Goal: Register for event/course

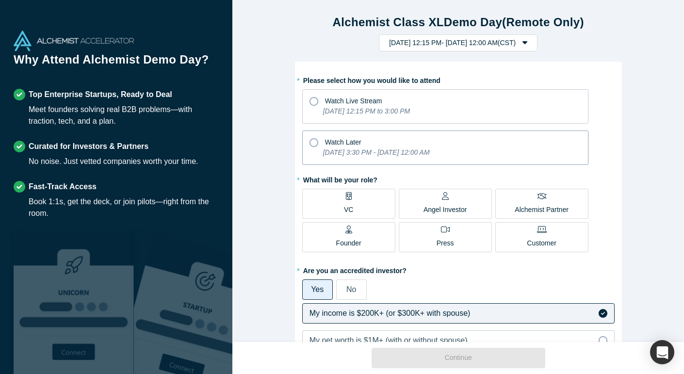
click at [553, 141] on div "Watch Later" at bounding box center [446, 140] width 272 height 13
click at [0, 0] on input "Watch Later [DATE] 3:30 PM - [DATE] 12:00 AM" at bounding box center [0, 0] width 0 height 0
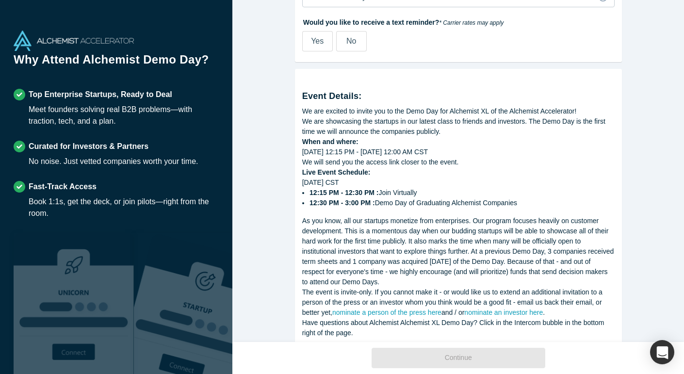
scroll to position [552, 0]
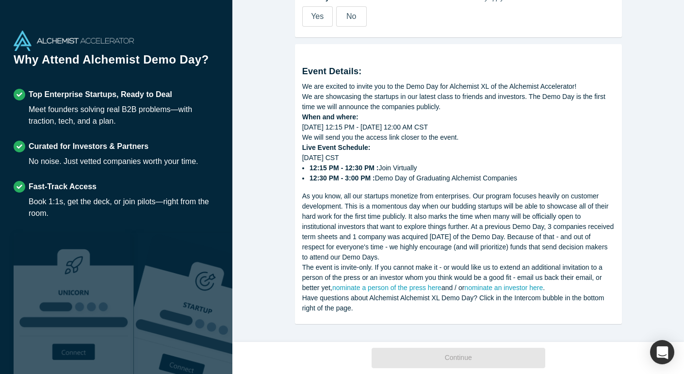
click at [83, 36] on img at bounding box center [74, 41] width 120 height 20
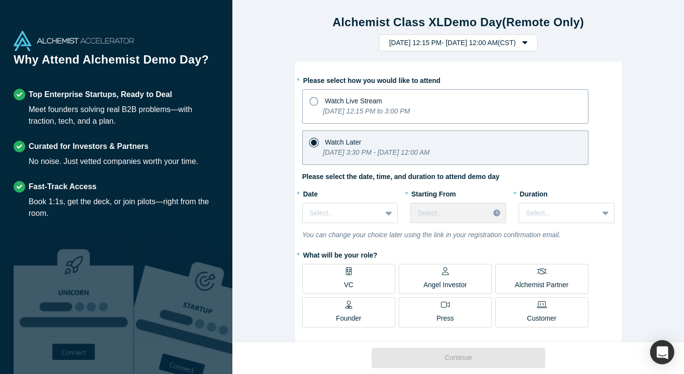
click at [343, 97] on span "Watch Live Stream" at bounding box center [353, 101] width 57 height 8
click at [0, 0] on input "Watch Live Stream [DATE] 12:15 PM to 3:00 PM" at bounding box center [0, 0] width 0 height 0
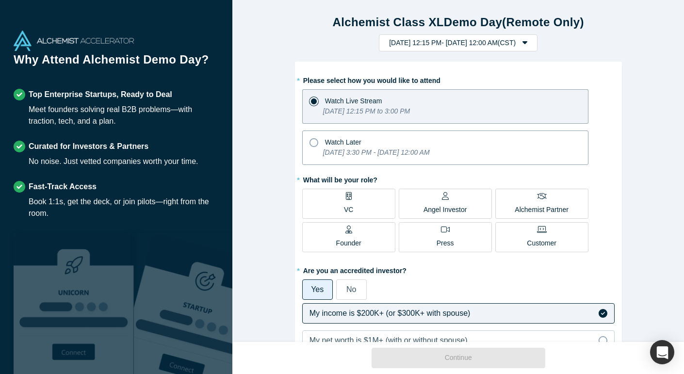
click at [334, 138] on span "Watch Later" at bounding box center [343, 142] width 36 height 8
click at [0, 0] on input "Watch Later [DATE] 3:30 PM - [DATE] 12:00 AM" at bounding box center [0, 0] width 0 height 0
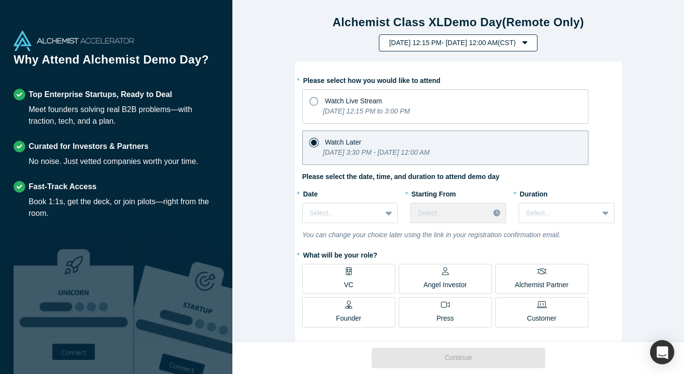
click at [432, 38] on button "[DATE] 12:15 PM - [DATE] 12:00 AM ( CST )" at bounding box center [458, 42] width 159 height 17
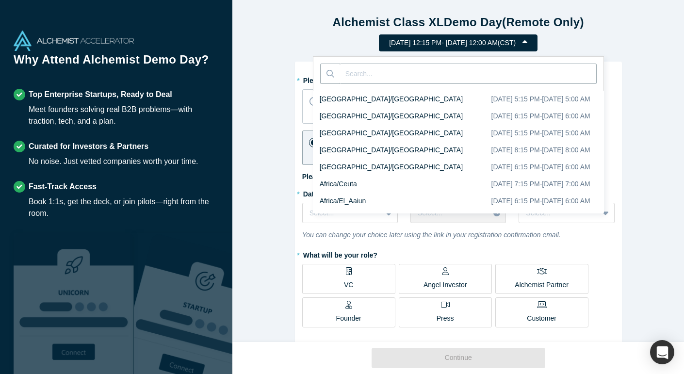
scroll to position [815, 0]
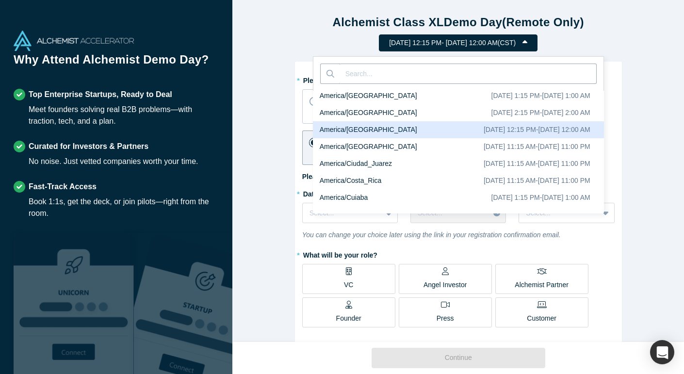
click at [538, 38] on button "[DATE] 12:15 PM - [DATE] 12:00 AM ( CST )" at bounding box center [458, 42] width 159 height 17
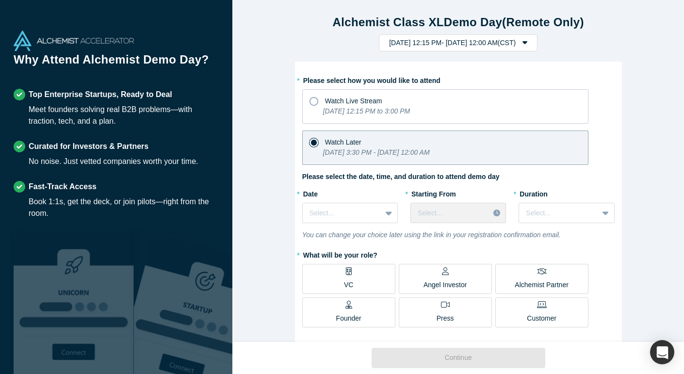
click at [624, 92] on div "Alchemist Class XL Demo Day (Remote Only) [DATE] 12:15 PM - [DATE] 12:00 AM ( C…" at bounding box center [458, 171] width 452 height 342
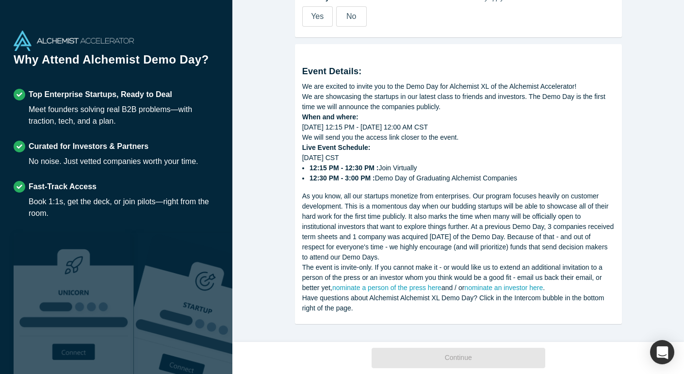
scroll to position [0, 0]
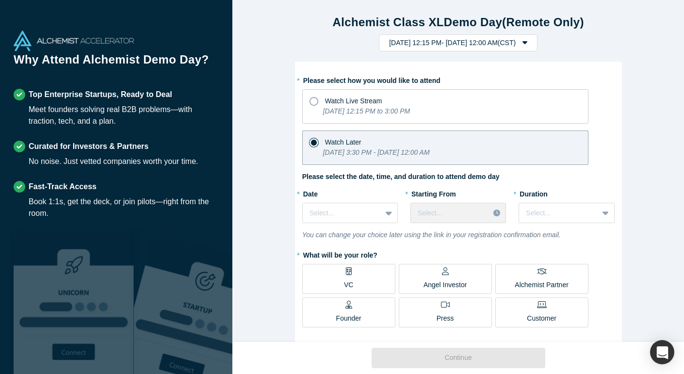
click at [361, 27] on strong "Alchemist Class XL Demo Day (Remote Only)" at bounding box center [458, 22] width 251 height 13
click at [355, 16] on strong "Alchemist Class XL Demo Day (Remote Only)" at bounding box center [458, 22] width 251 height 13
click at [64, 63] on h1 "Why Attend Alchemist Demo Day?" at bounding box center [116, 63] width 205 height 24
click at [62, 59] on h1 "Why Attend Alchemist Demo Day?" at bounding box center [116, 63] width 205 height 24
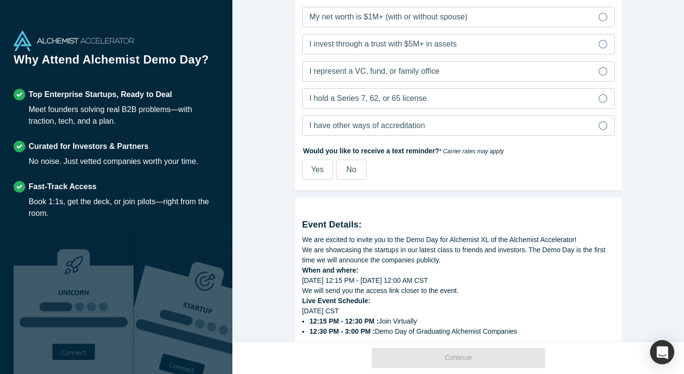
scroll to position [400, 0]
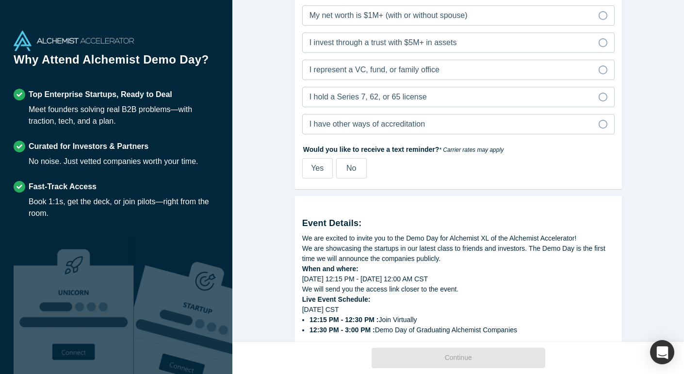
click at [353, 164] on span "No" at bounding box center [352, 168] width 10 height 8
click at [0, 0] on input "No" at bounding box center [0, 0] width 0 height 0
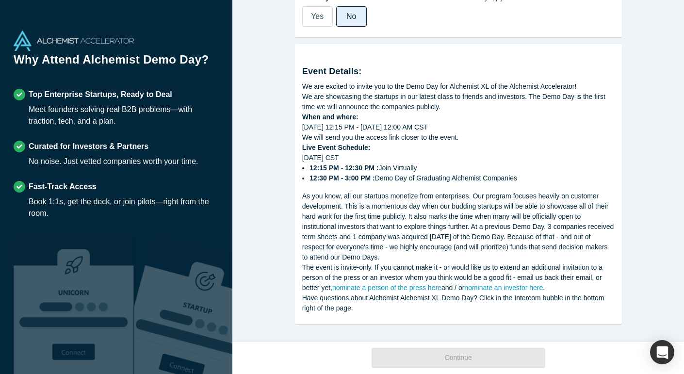
scroll to position [0, 0]
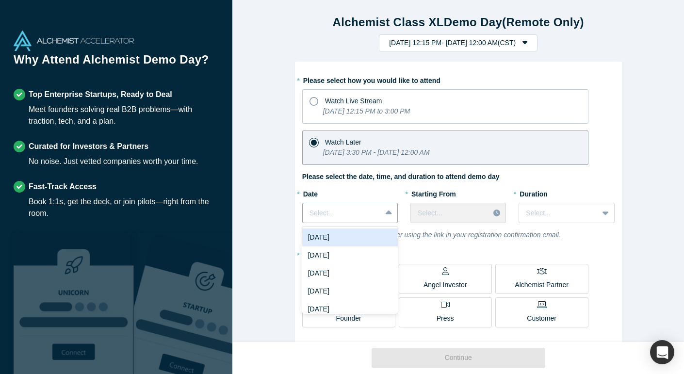
click at [360, 212] on div at bounding box center [342, 213] width 65 height 12
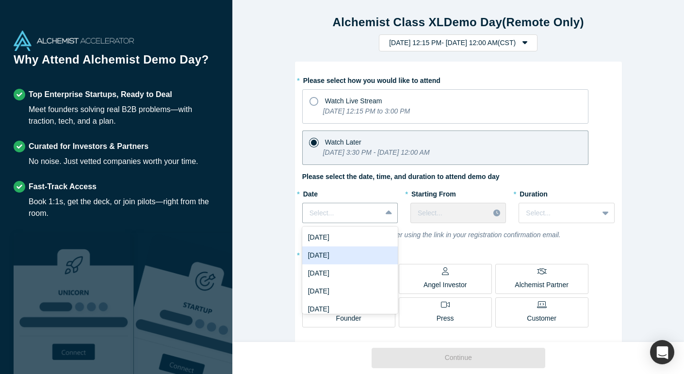
scroll to position [60, 0]
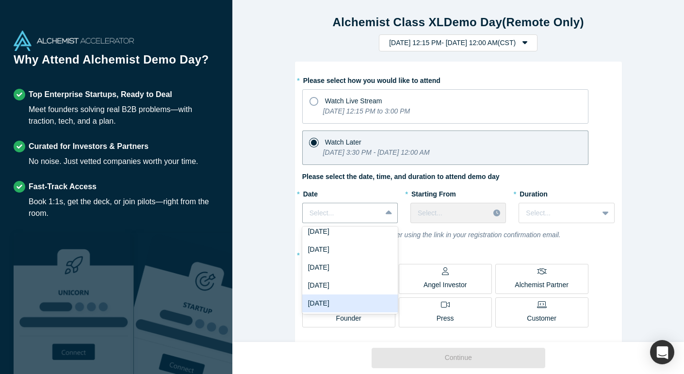
click at [341, 300] on div "[DATE]" at bounding box center [350, 304] width 96 height 18
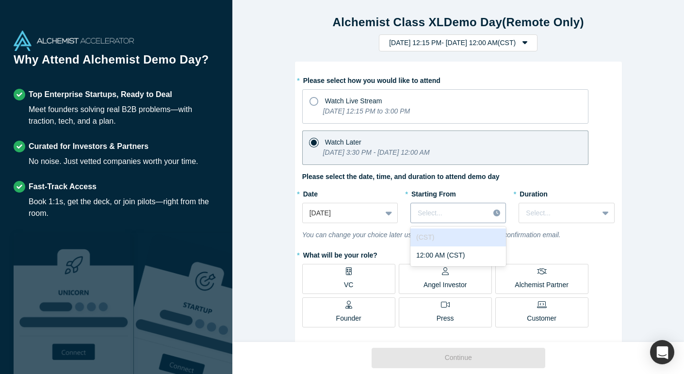
click at [477, 210] on div "Select..." at bounding box center [450, 213] width 65 height 10
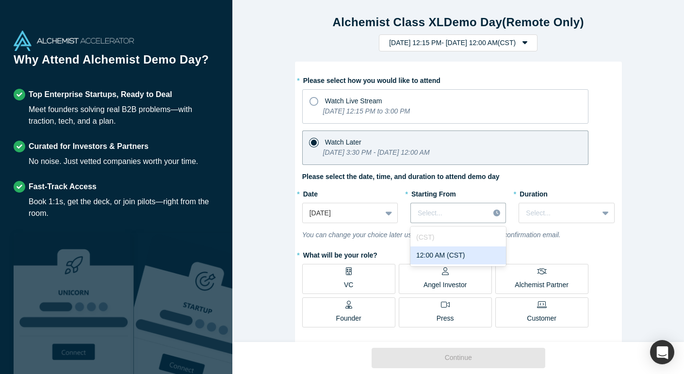
click at [455, 258] on div "12:00 AM (CST)" at bounding box center [459, 256] width 96 height 18
click at [381, 209] on span at bounding box center [381, 213] width 0 height 12
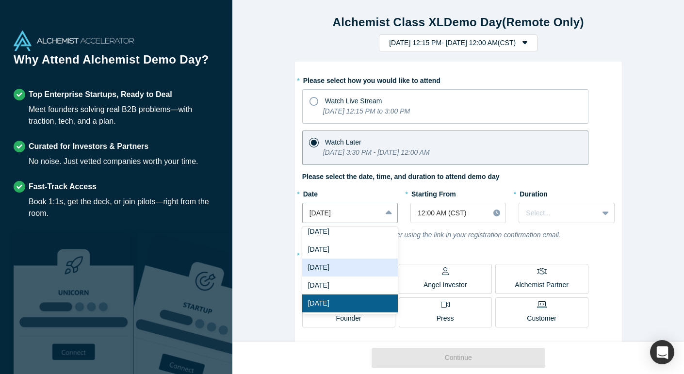
click at [370, 265] on div "[DATE]" at bounding box center [350, 268] width 96 height 18
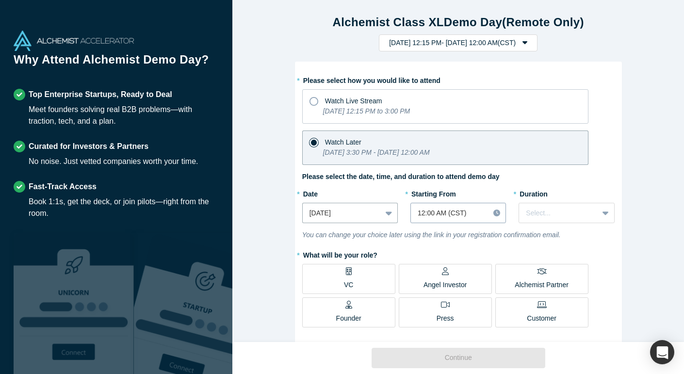
click at [470, 209] on div at bounding box center [450, 213] width 65 height 12
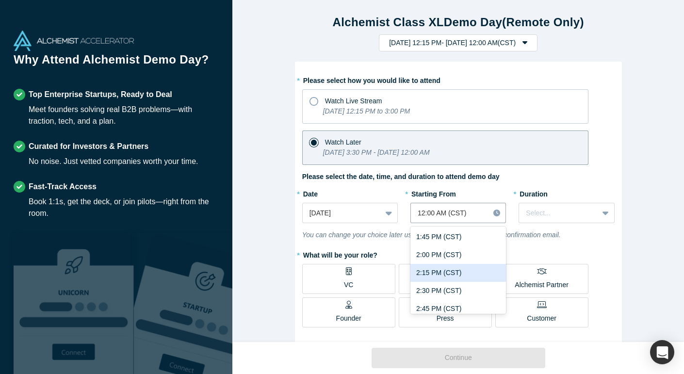
click at [440, 270] on div "2:15 PM (CST)" at bounding box center [459, 273] width 96 height 18
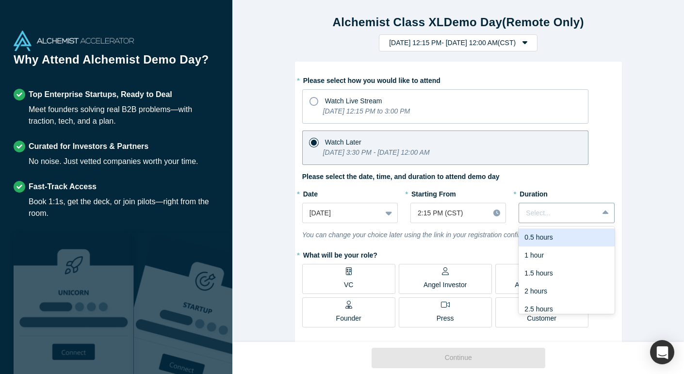
click at [544, 211] on div at bounding box center [558, 213] width 65 height 12
click at [538, 238] on div "0.5 hours" at bounding box center [567, 238] width 96 height 18
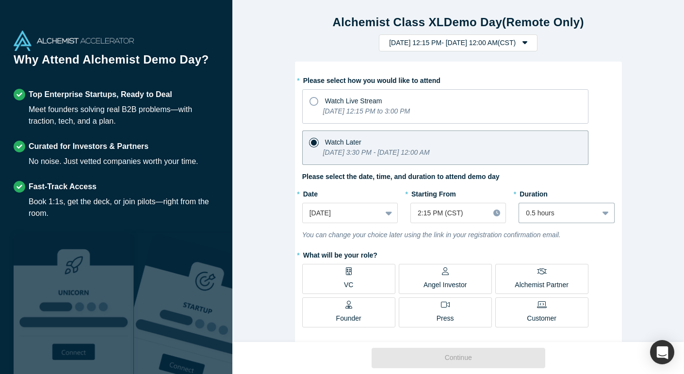
click at [578, 247] on label "* What will be your role?" at bounding box center [458, 254] width 313 height 14
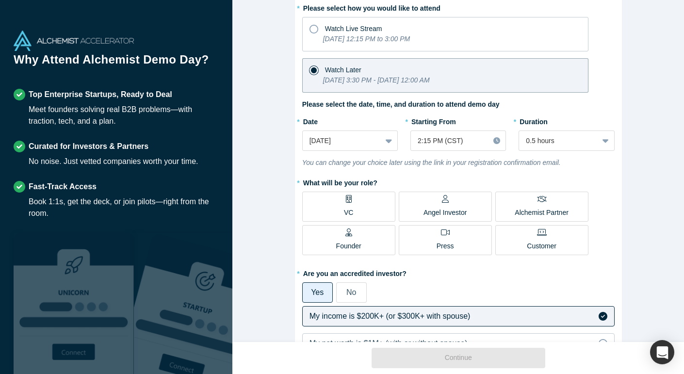
scroll to position [74, 0]
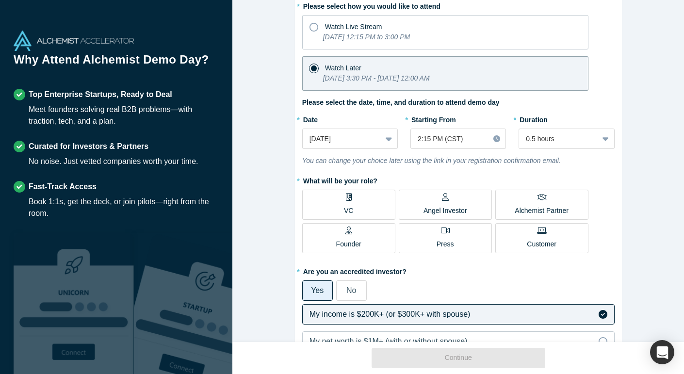
click at [551, 200] on div "Alchemist Partner" at bounding box center [541, 204] width 53 height 23
click at [0, 0] on input "Alchemist Partner" at bounding box center [0, 0] width 0 height 0
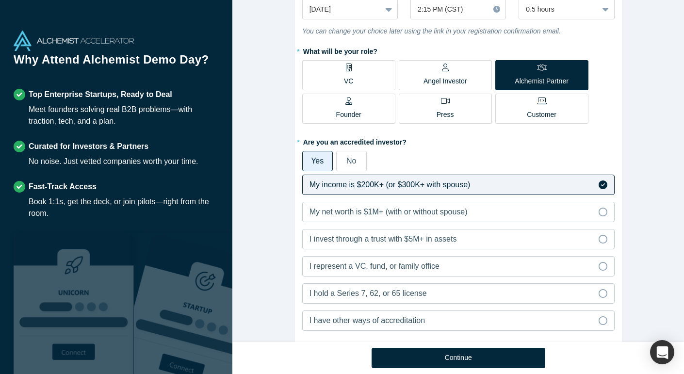
scroll to position [203, 0]
click at [353, 161] on span "No" at bounding box center [352, 162] width 10 height 8
click at [0, 0] on input "No" at bounding box center [0, 0] width 0 height 0
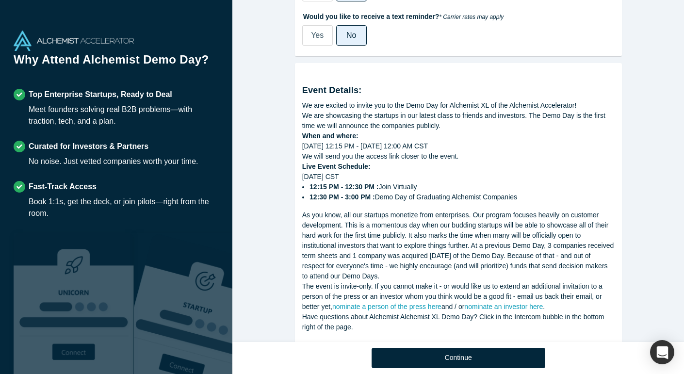
scroll to position [393, 0]
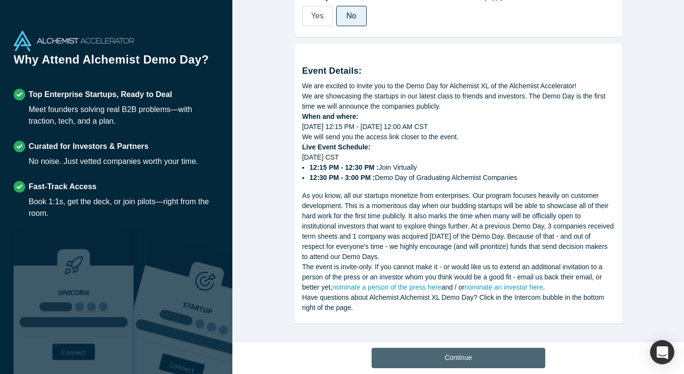
click at [416, 356] on button "Continue" at bounding box center [459, 358] width 174 height 20
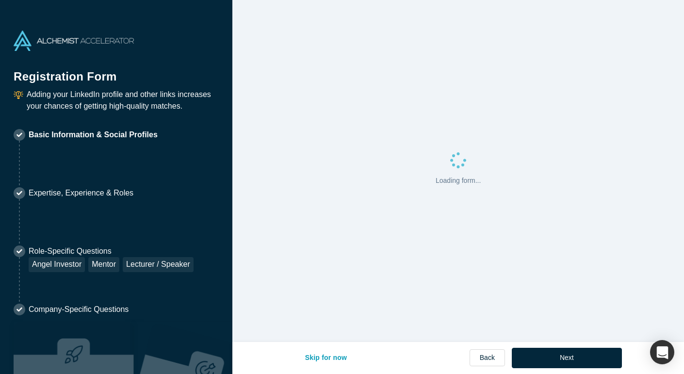
select select "US"
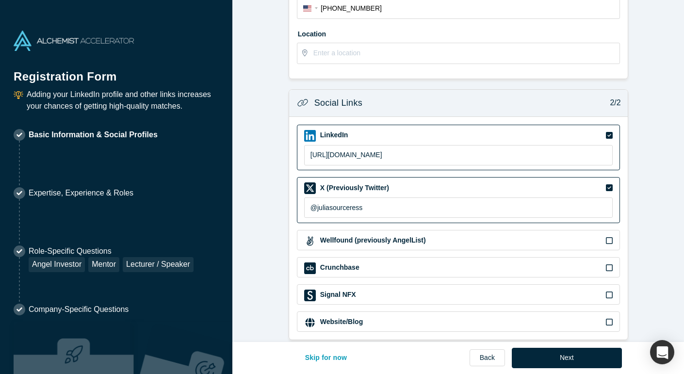
scroll to position [310, 0]
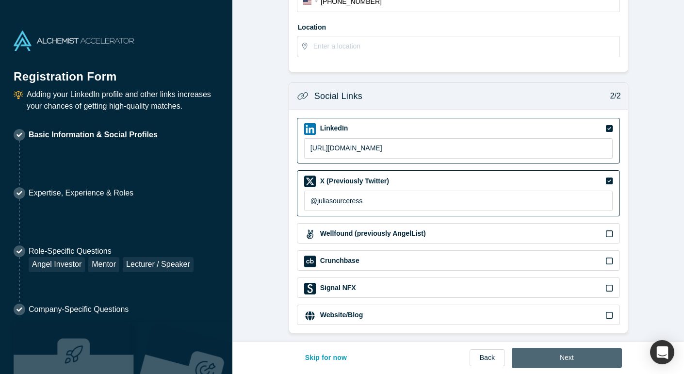
click at [529, 359] on button "Next" at bounding box center [567, 358] width 110 height 20
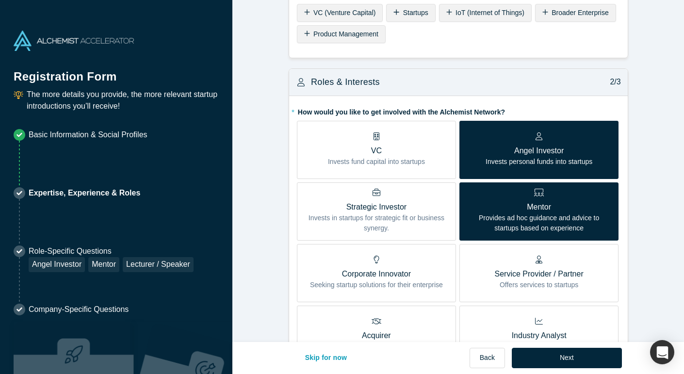
scroll to position [168, 0]
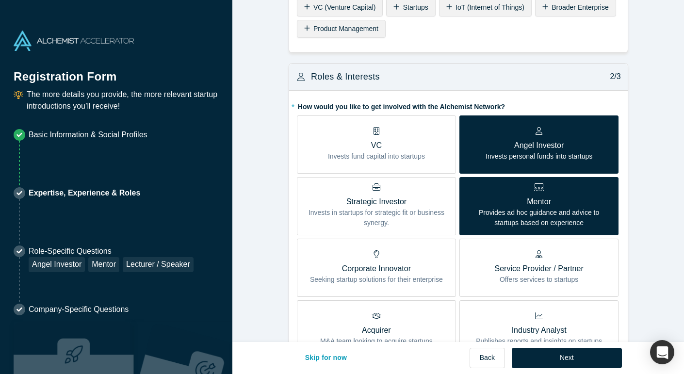
click at [516, 135] on div "Angel Investor Invests personal funds into startups" at bounding box center [539, 144] width 107 height 34
click at [0, 0] on input "Angel Investor Invests personal funds into startups" at bounding box center [0, 0] width 0 height 0
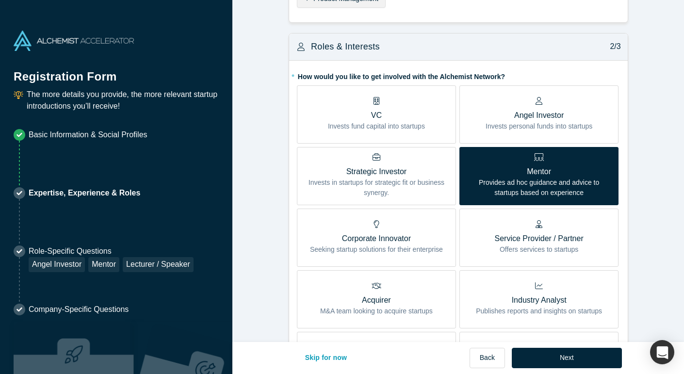
scroll to position [199, 0]
click at [530, 165] on p "Mentor" at bounding box center [539, 171] width 145 height 12
click at [0, 0] on input "Mentor Provides ad hoc guidance and advice to startups based on experience" at bounding box center [0, 0] width 0 height 0
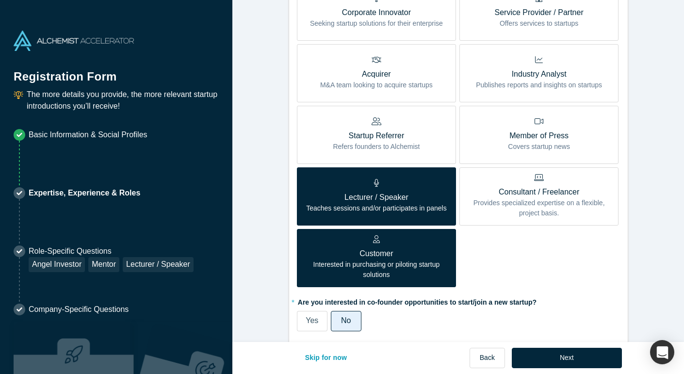
scroll to position [431, 0]
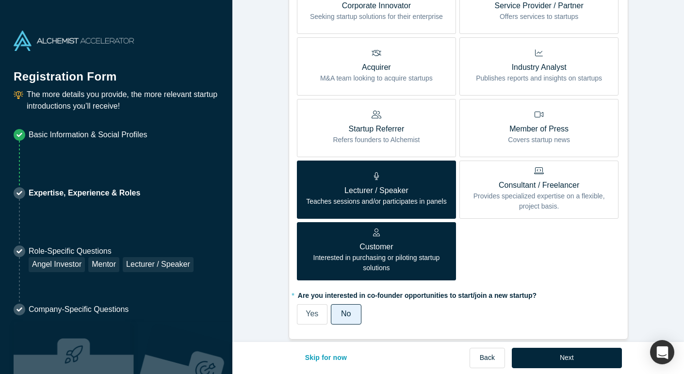
click at [430, 250] on p "Customer" at bounding box center [376, 247] width 145 height 12
click at [0, 0] on input "Customer Interested in purchasing or piloting startup solutions" at bounding box center [0, 0] width 0 height 0
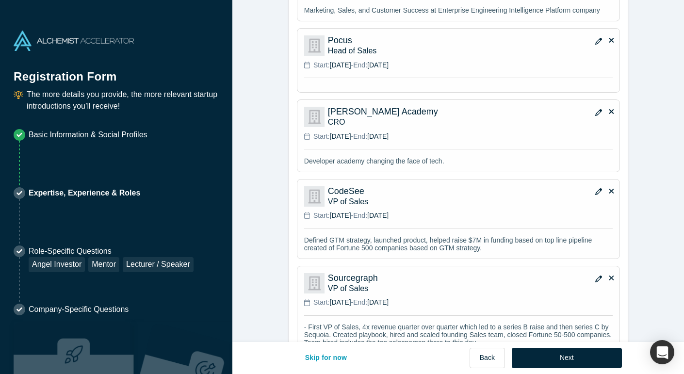
scroll to position [916, 0]
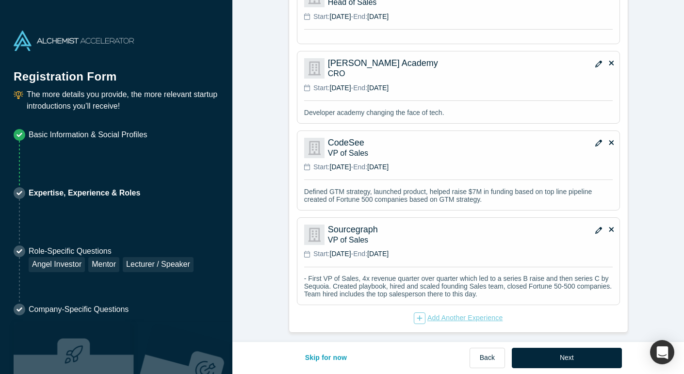
click at [479, 314] on div "Add Another Experience" at bounding box center [458, 319] width 89 height 12
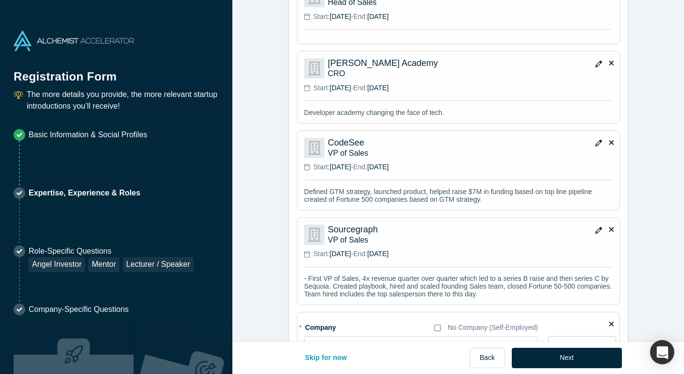
scroll to position [1005, 0]
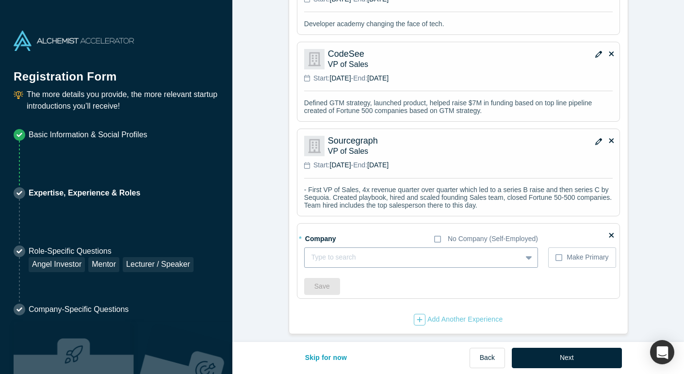
click at [401, 251] on div at bounding box center [413, 257] width 203 height 12
type input "Saturn Cloud"
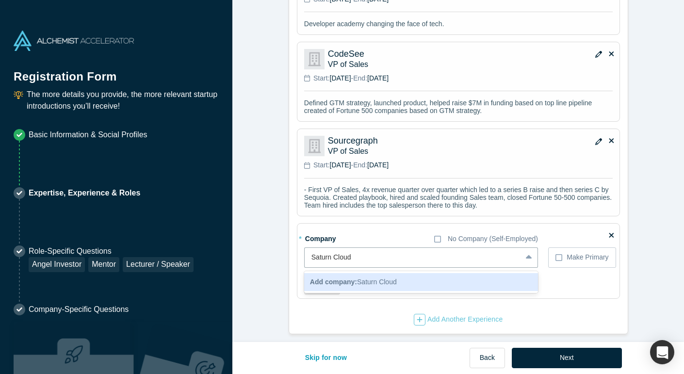
click at [380, 278] on span "Add company: Saturn Cloud" at bounding box center [353, 282] width 87 height 8
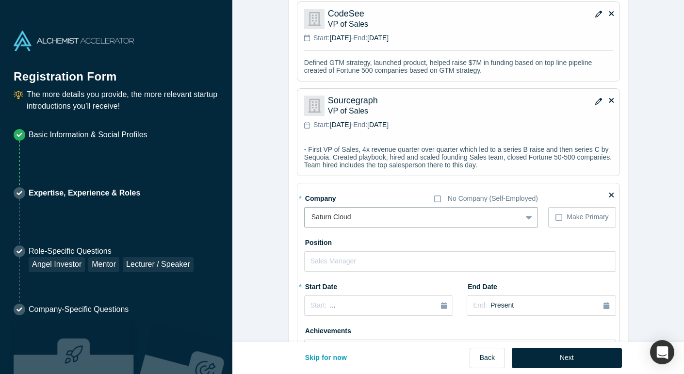
scroll to position [1045, 0]
click at [452, 255] on input "text" at bounding box center [460, 262] width 312 height 20
type input "CRO"
click at [443, 303] on icon "button" at bounding box center [444, 306] width 6 height 7
click at [310, 215] on button "Previous Year" at bounding box center [308, 220] width 10 height 10
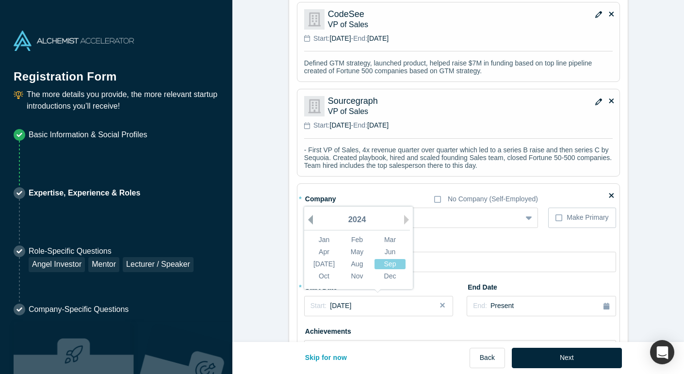
click at [310, 215] on button "Previous Year" at bounding box center [308, 220] width 10 height 10
click at [404, 215] on button "Next Year" at bounding box center [409, 220] width 10 height 10
click at [329, 248] on div "Apr" at bounding box center [324, 252] width 31 height 10
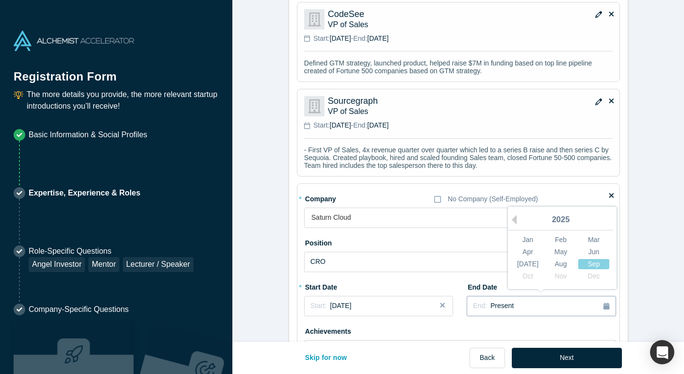
click at [513, 301] on div "End: Present" at bounding box center [541, 306] width 136 height 11
click at [528, 251] on div "Apr" at bounding box center [528, 252] width 31 height 10
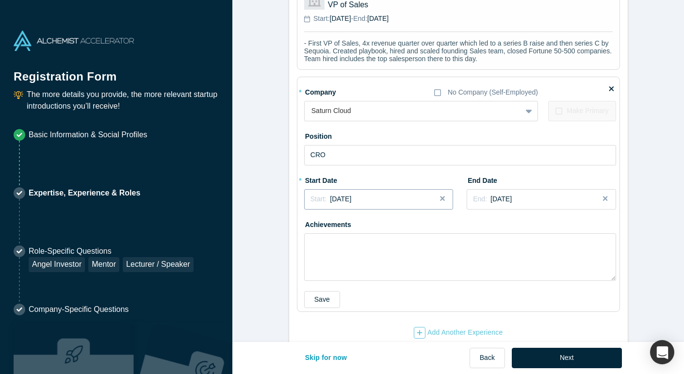
scroll to position [1165, 0]
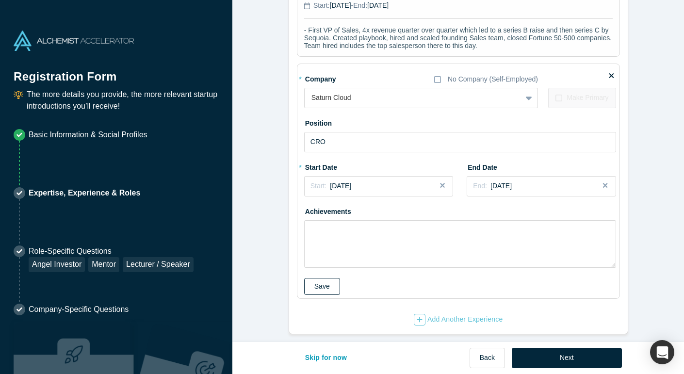
click at [317, 282] on button "Save" at bounding box center [322, 286] width 36 height 17
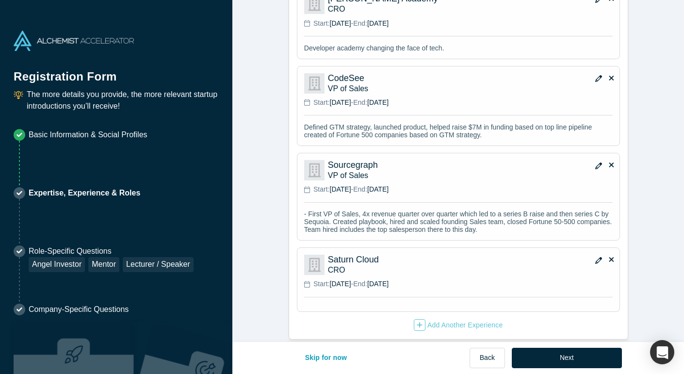
scroll to position [987, 0]
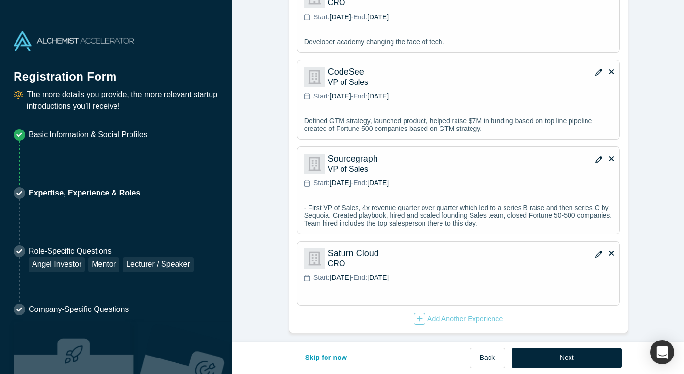
click at [442, 314] on div "Add Another Experience" at bounding box center [458, 319] width 89 height 12
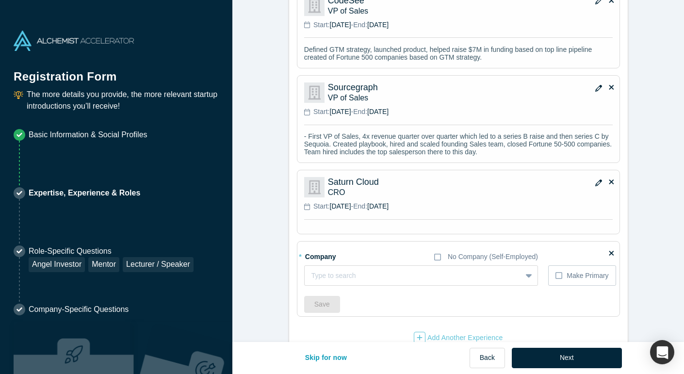
scroll to position [1076, 0]
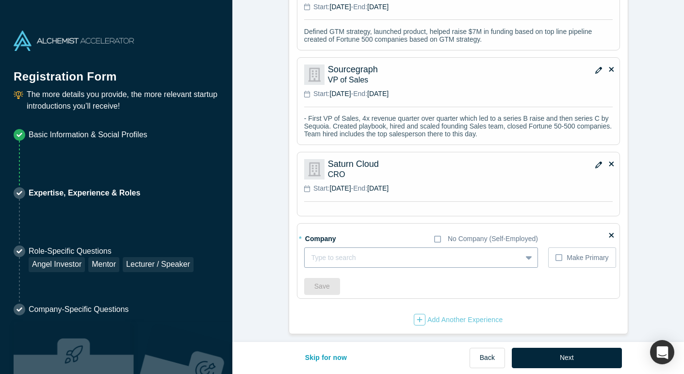
click at [384, 255] on div at bounding box center [413, 258] width 203 height 12
type input "Google"
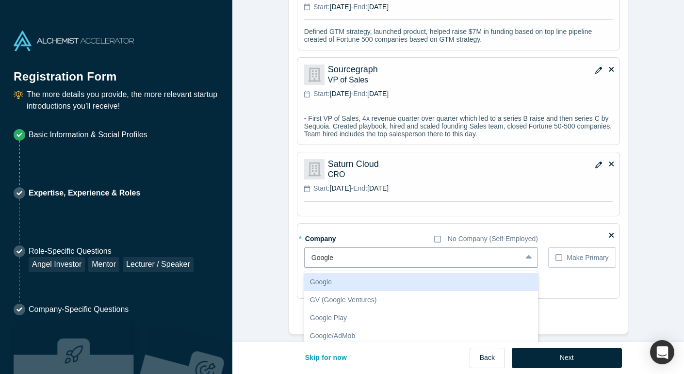
click at [365, 281] on div "Google" at bounding box center [421, 282] width 234 height 18
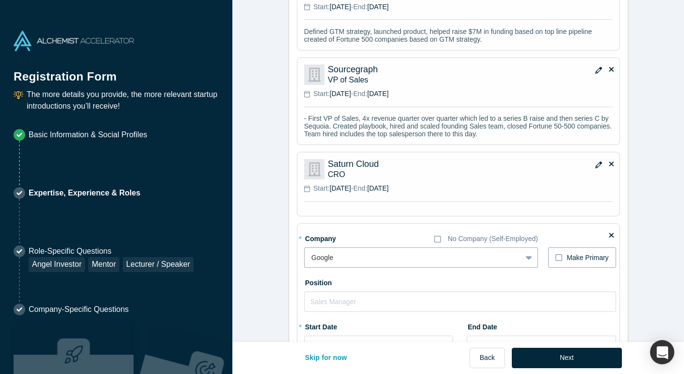
click at [578, 253] on div "Make Primary" at bounding box center [588, 258] width 42 height 10
click at [0, 0] on input "Make Primary" at bounding box center [0, 0] width 0 height 0
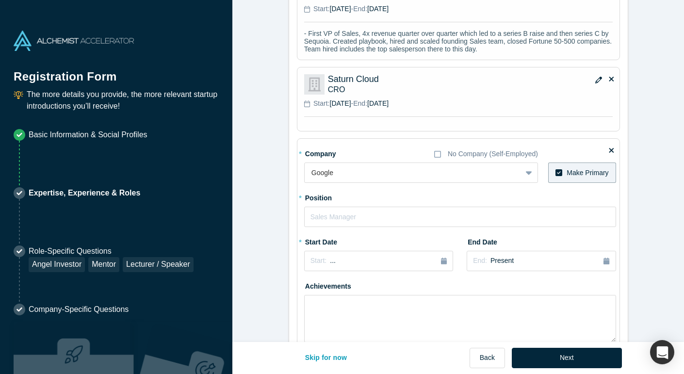
scroll to position [1163, 0]
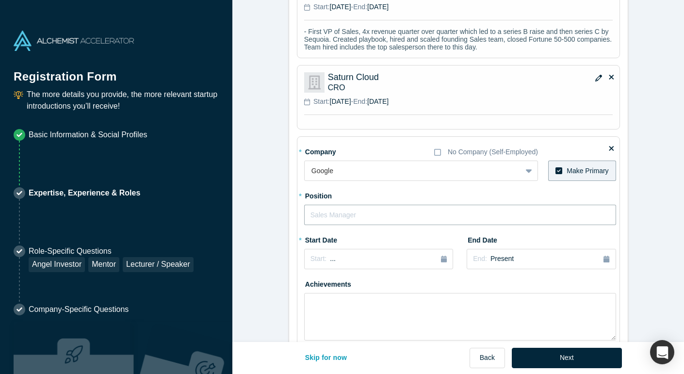
click at [413, 213] on input "text" at bounding box center [460, 215] width 312 height 20
type input "AI Specialist"
click at [445, 256] on icon "button" at bounding box center [444, 259] width 6 height 7
click at [328, 315] on div "Apr" at bounding box center [324, 319] width 31 height 10
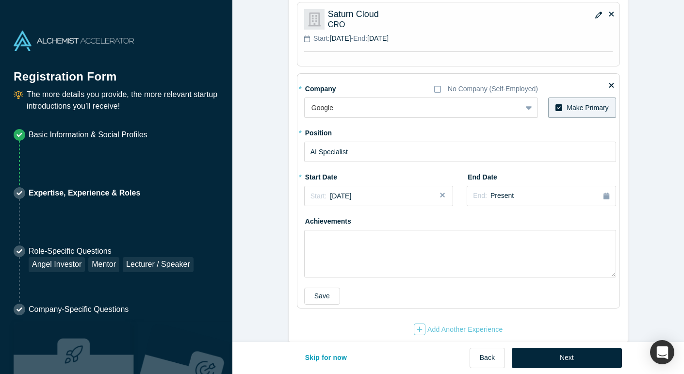
scroll to position [1236, 0]
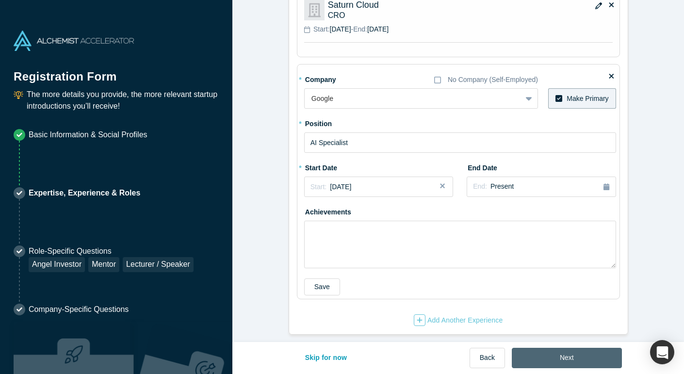
click at [556, 354] on button "Next" at bounding box center [567, 358] width 110 height 20
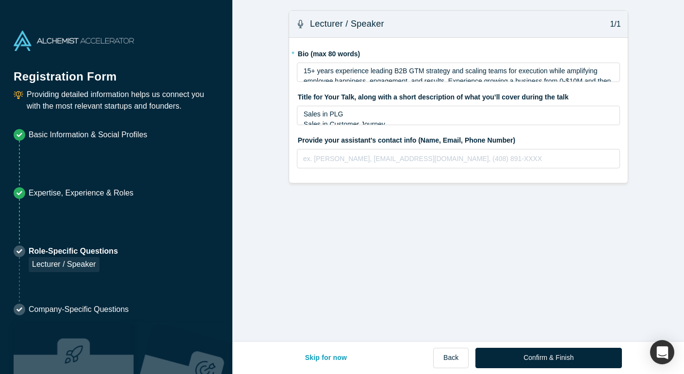
scroll to position [0, 0]
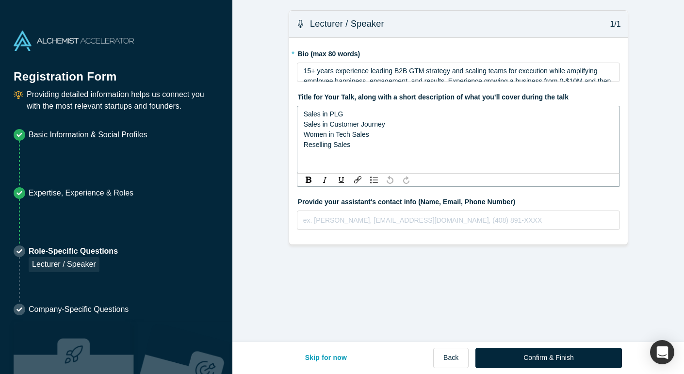
click at [446, 120] on div "Sales in Customer Journey" at bounding box center [459, 124] width 310 height 10
click at [447, 353] on button "Back" at bounding box center [450, 358] width 35 height 20
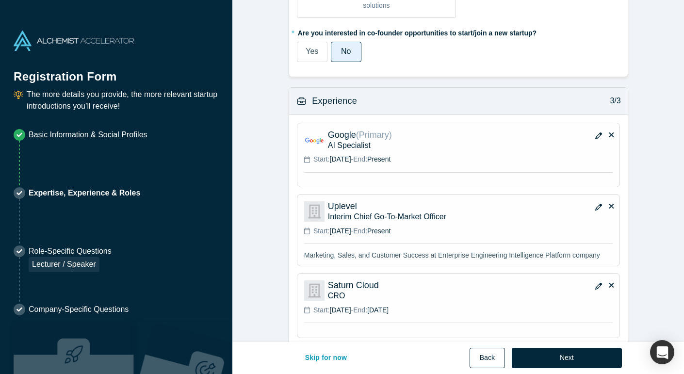
scroll to position [696, 0]
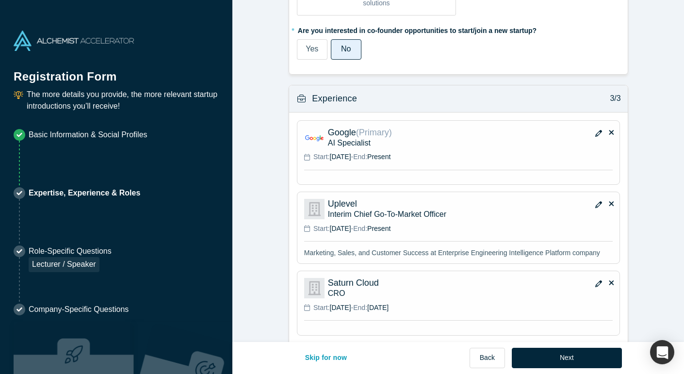
click at [597, 202] on icon "button" at bounding box center [598, 204] width 7 height 7
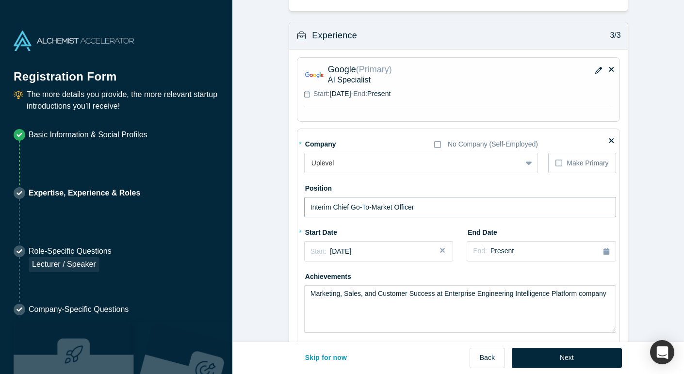
scroll to position [784, 0]
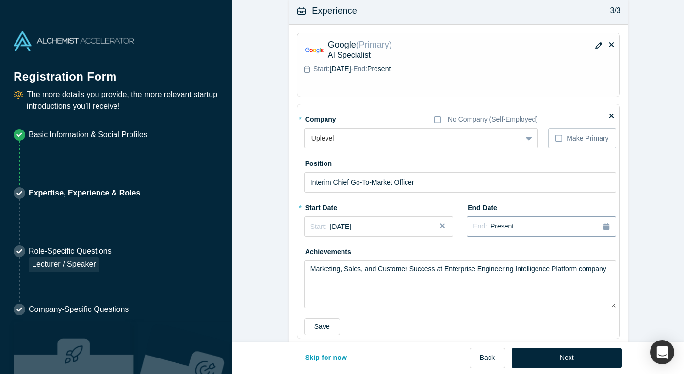
click at [606, 223] on icon "button" at bounding box center [607, 226] width 6 height 7
click at [589, 269] on div "Mar" at bounding box center [594, 274] width 31 height 10
click at [573, 222] on div "End: [DATE]" at bounding box center [541, 227] width 136 height 10
click at [515, 250] on button "Previous Year" at bounding box center [512, 254] width 10 height 10
click at [593, 269] on div "Mar" at bounding box center [594, 274] width 31 height 10
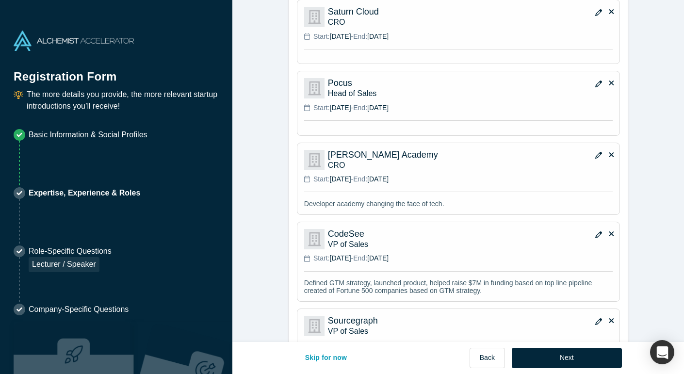
scroll to position [1224, 0]
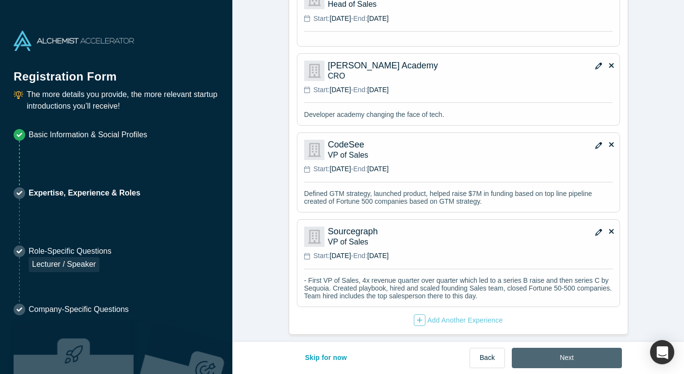
click at [544, 350] on button "Next" at bounding box center [567, 358] width 110 height 20
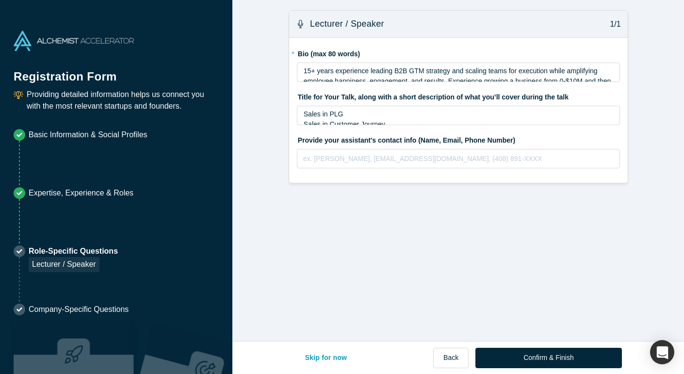
scroll to position [0, 0]
click at [459, 358] on button "Back" at bounding box center [450, 358] width 35 height 20
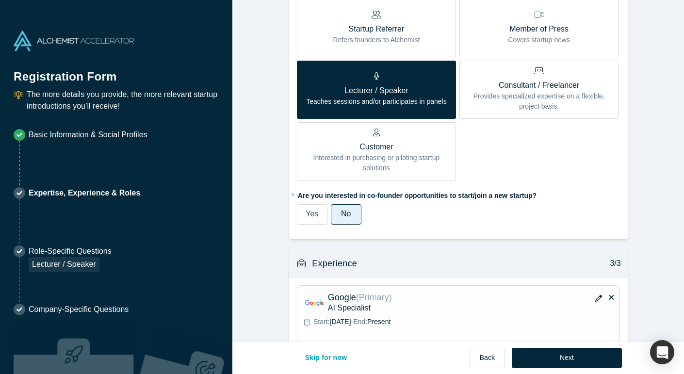
scroll to position [520, 0]
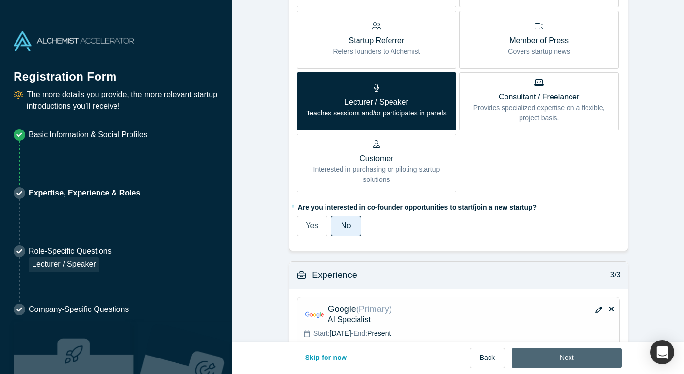
click at [547, 354] on button "Next" at bounding box center [567, 358] width 110 height 20
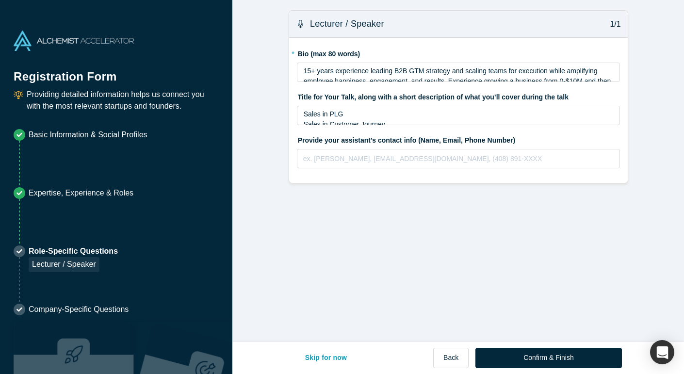
scroll to position [0, 0]
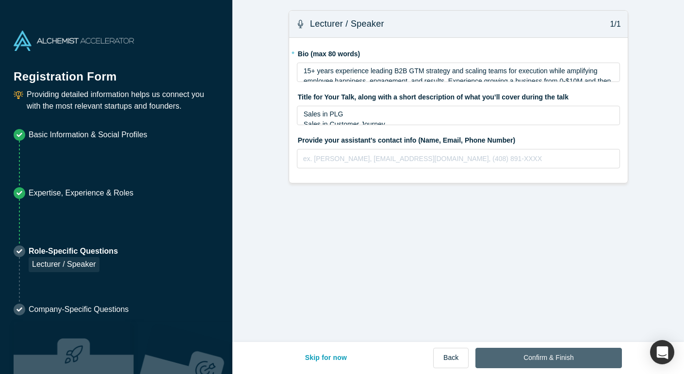
click at [525, 354] on button "Confirm & Finish" at bounding box center [549, 358] width 146 height 20
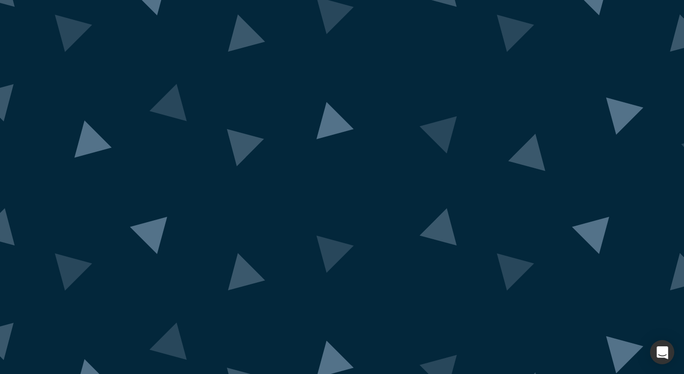
scroll to position [61, 0]
click at [569, 18] on img at bounding box center [342, 188] width 909 height 446
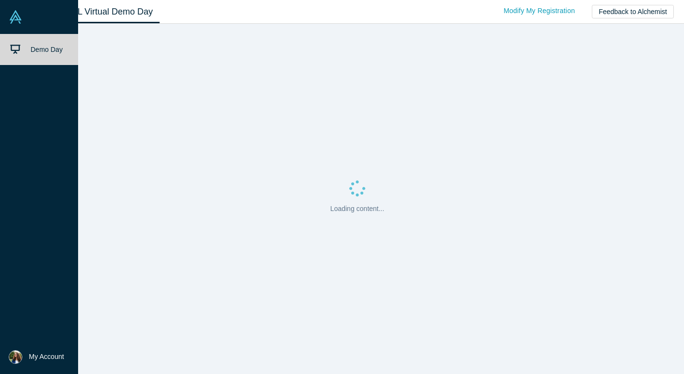
click at [40, 359] on span "My Account" at bounding box center [46, 357] width 35 height 10
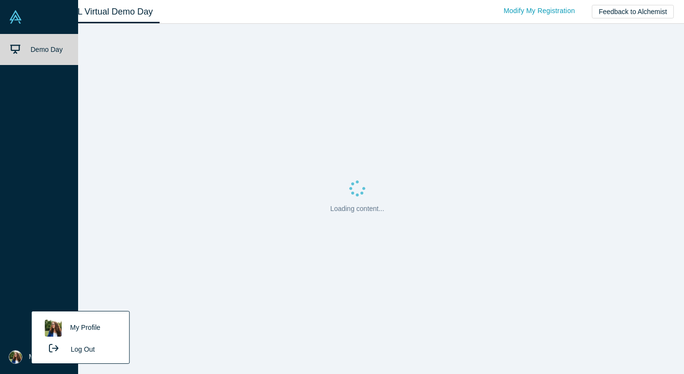
click at [73, 326] on link "My Profile" at bounding box center [80, 328] width 81 height 24
